Goal: Transaction & Acquisition: Purchase product/service

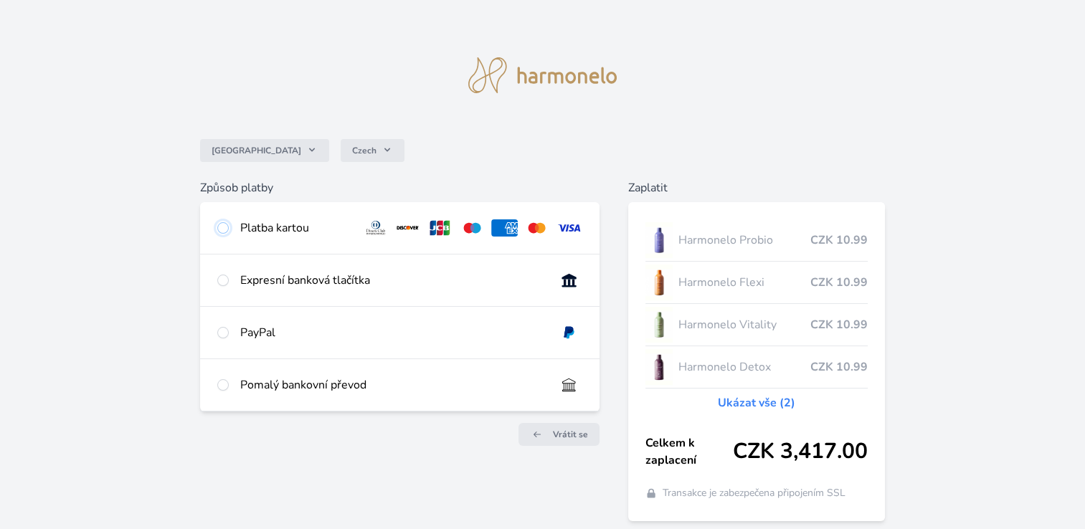
click at [223, 229] on input "radio" at bounding box center [222, 227] width 11 height 11
radio input "true"
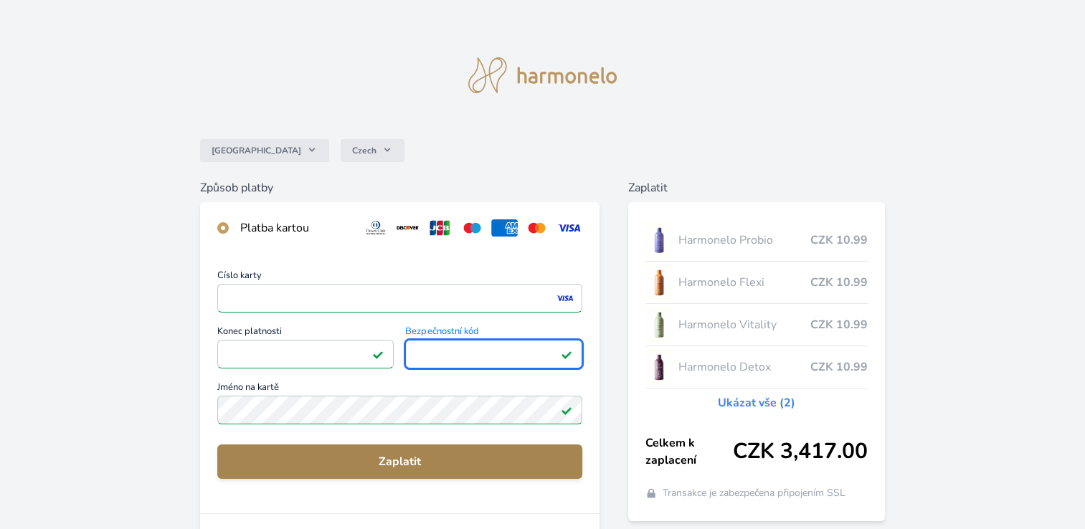
click at [408, 468] on span "Zaplatit" at bounding box center [400, 461] width 342 height 17
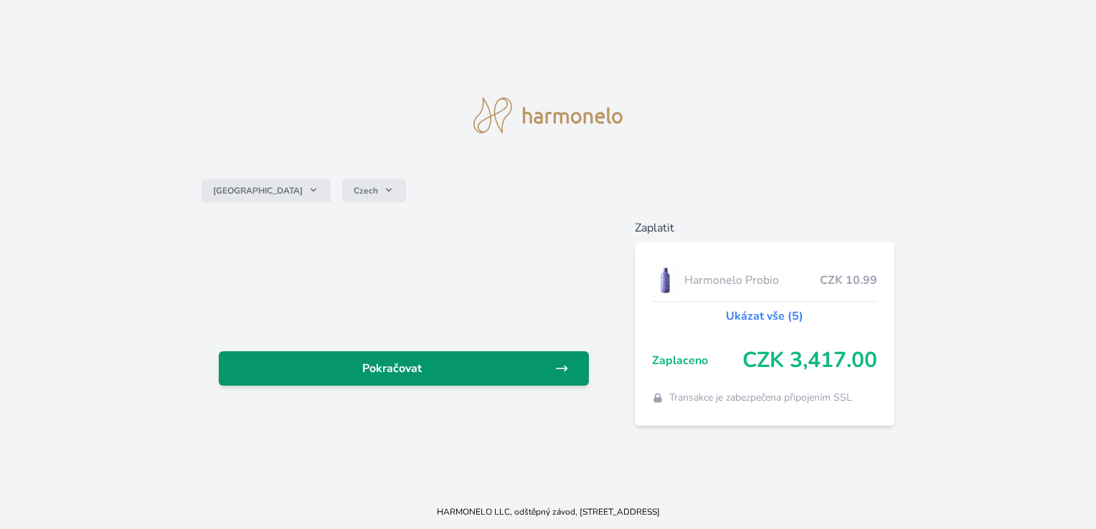
click at [549, 384] on link "Pokračovat" at bounding box center [403, 368] width 369 height 34
